Goal: Complete application form

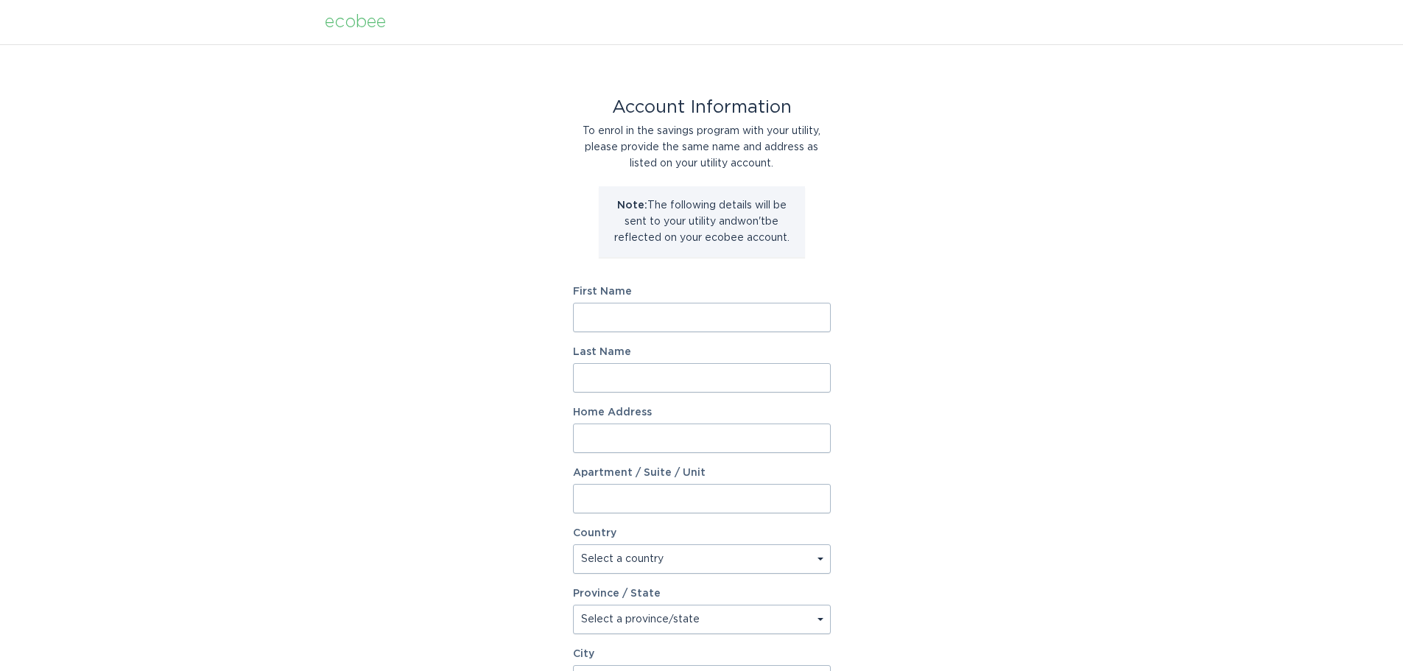
click at [661, 314] on input "First Name" at bounding box center [702, 317] width 258 height 29
type input "Andrea"
type input "Castaneda"
type input "7239 S 47th Place"
click at [706, 558] on select "Select a country Canada USA" at bounding box center [702, 558] width 258 height 29
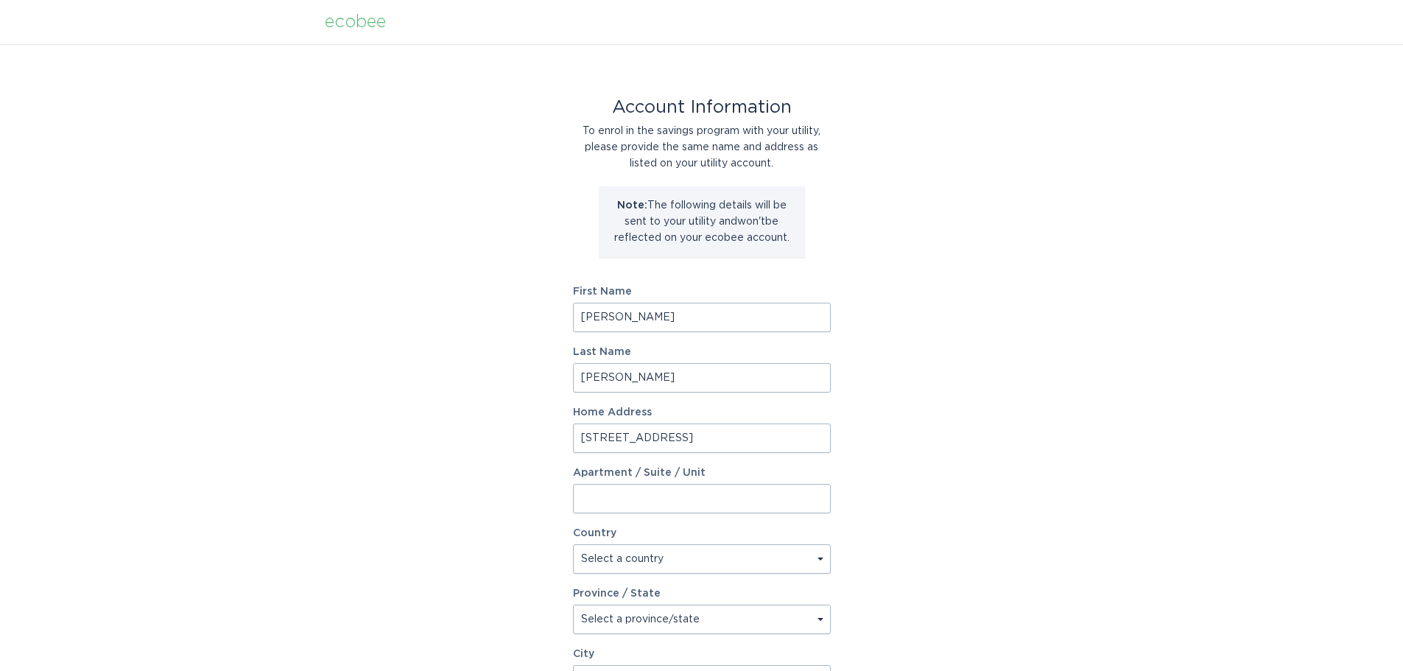
select select "US"
click at [573, 544] on select "Select a country Canada USA" at bounding box center [702, 558] width 258 height 29
click at [664, 616] on select "Select a province/state Alabama Alaska American Samoa Arizona Arkansas Californ…" at bounding box center [702, 619] width 258 height 29
select select "AZ"
click at [573, 605] on select "Select a province/state Alabama Alaska American Samoa Arizona Arkansas Californ…" at bounding box center [702, 619] width 258 height 29
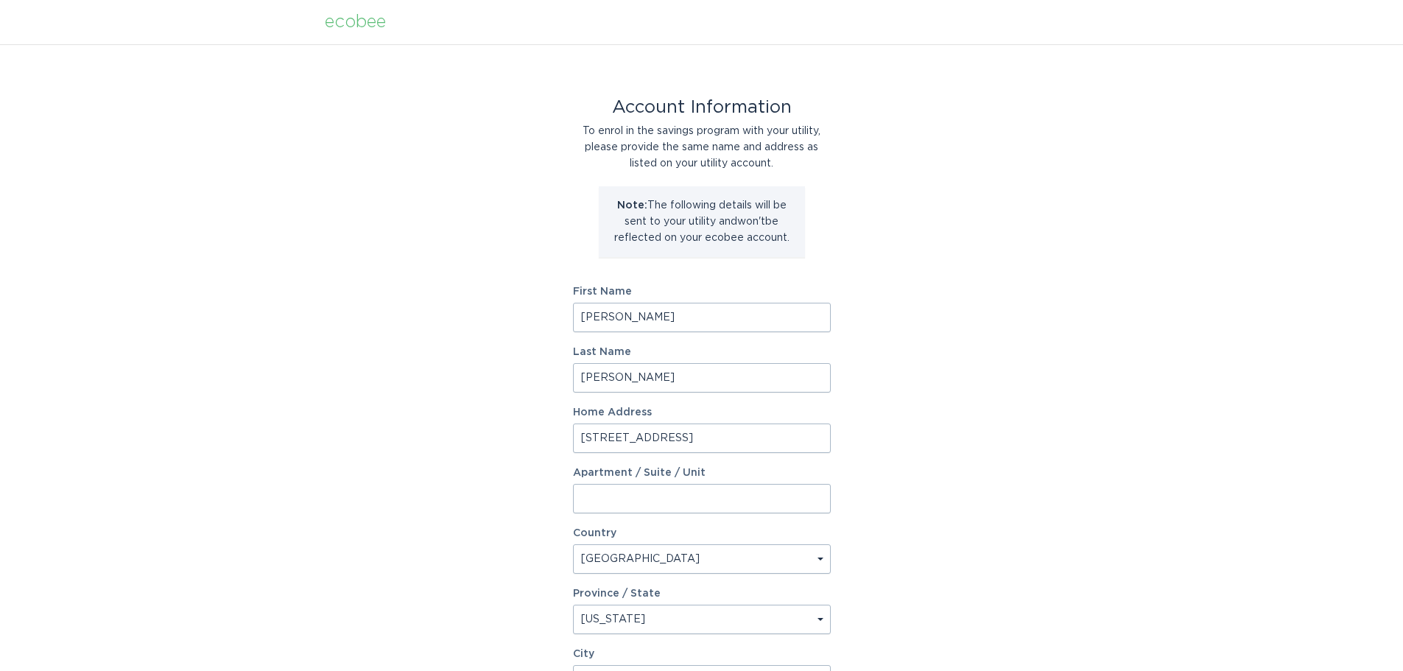
click at [398, 499] on div "Account Information To enrol in the savings program with your utility, please p…" at bounding box center [701, 451] width 1403 height 814
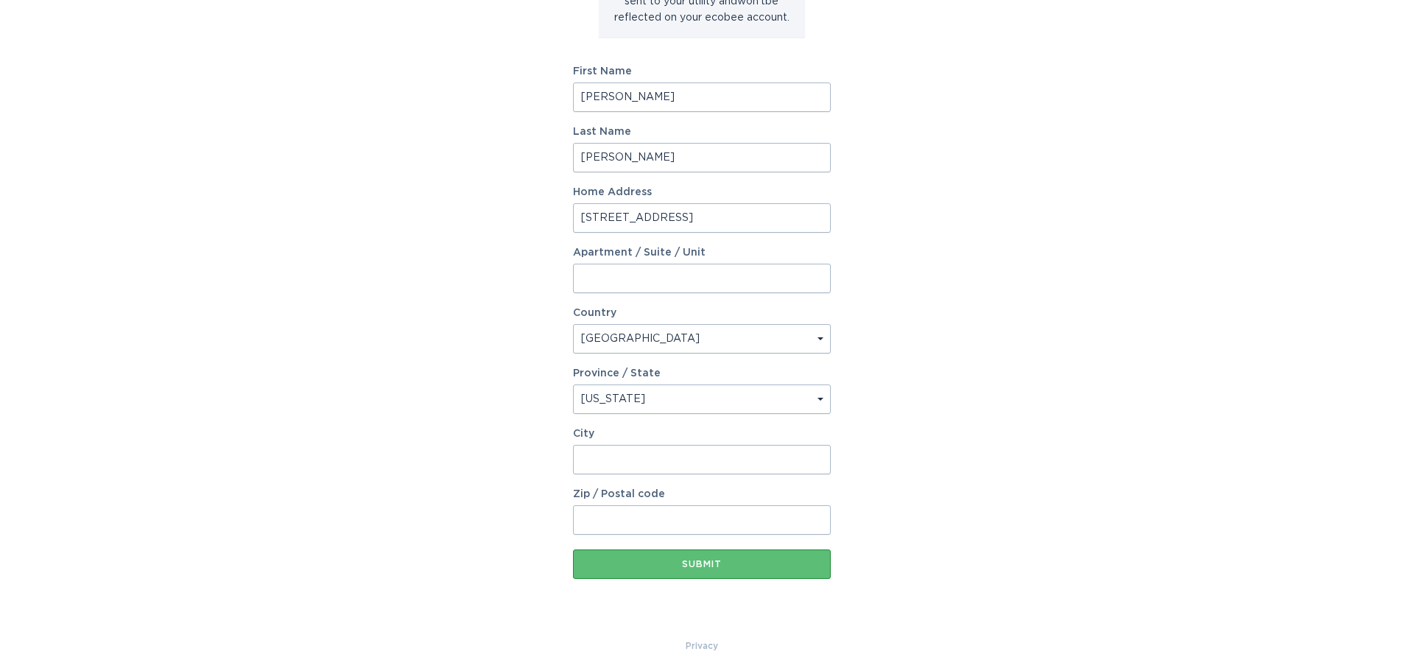
scroll to position [221, 0]
click at [659, 452] on input "City" at bounding box center [702, 458] width 258 height 29
type input "Phoenix"
click at [609, 521] on input "Zip / Postal code" at bounding box center [702, 519] width 258 height 29
type input "85042"
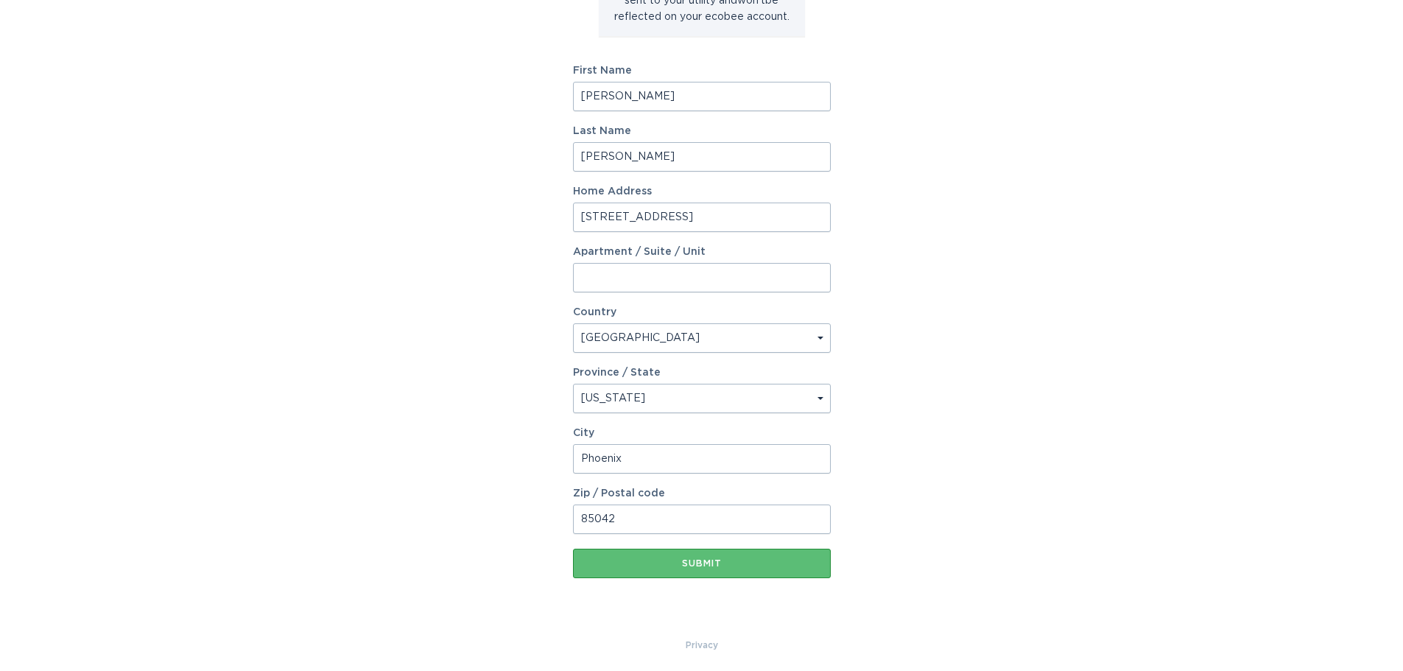
click at [608, 546] on form "First Name Andrea Last Name Castaneda Home Address 7239 S 47th Place Apartment …" at bounding box center [702, 322] width 258 height 513
click at [604, 558] on button "Submit" at bounding box center [702, 563] width 258 height 29
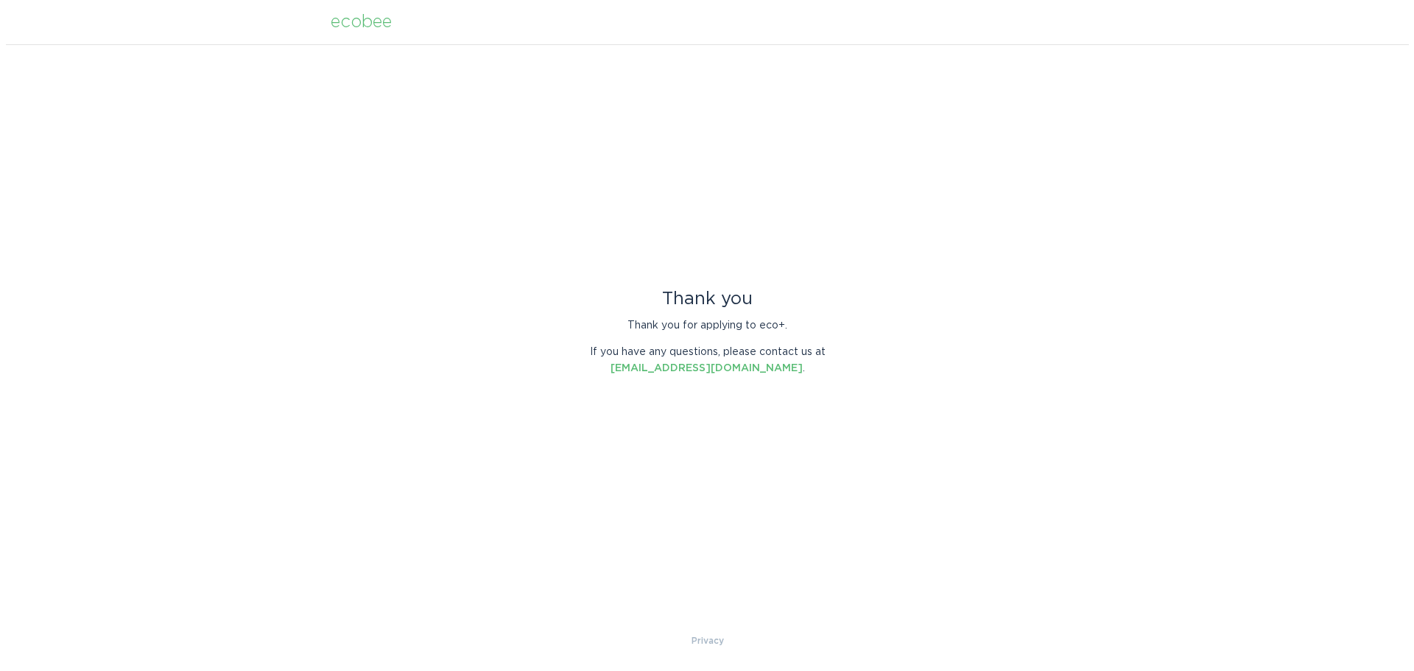
scroll to position [0, 0]
